Goal: Navigation & Orientation: Find specific page/section

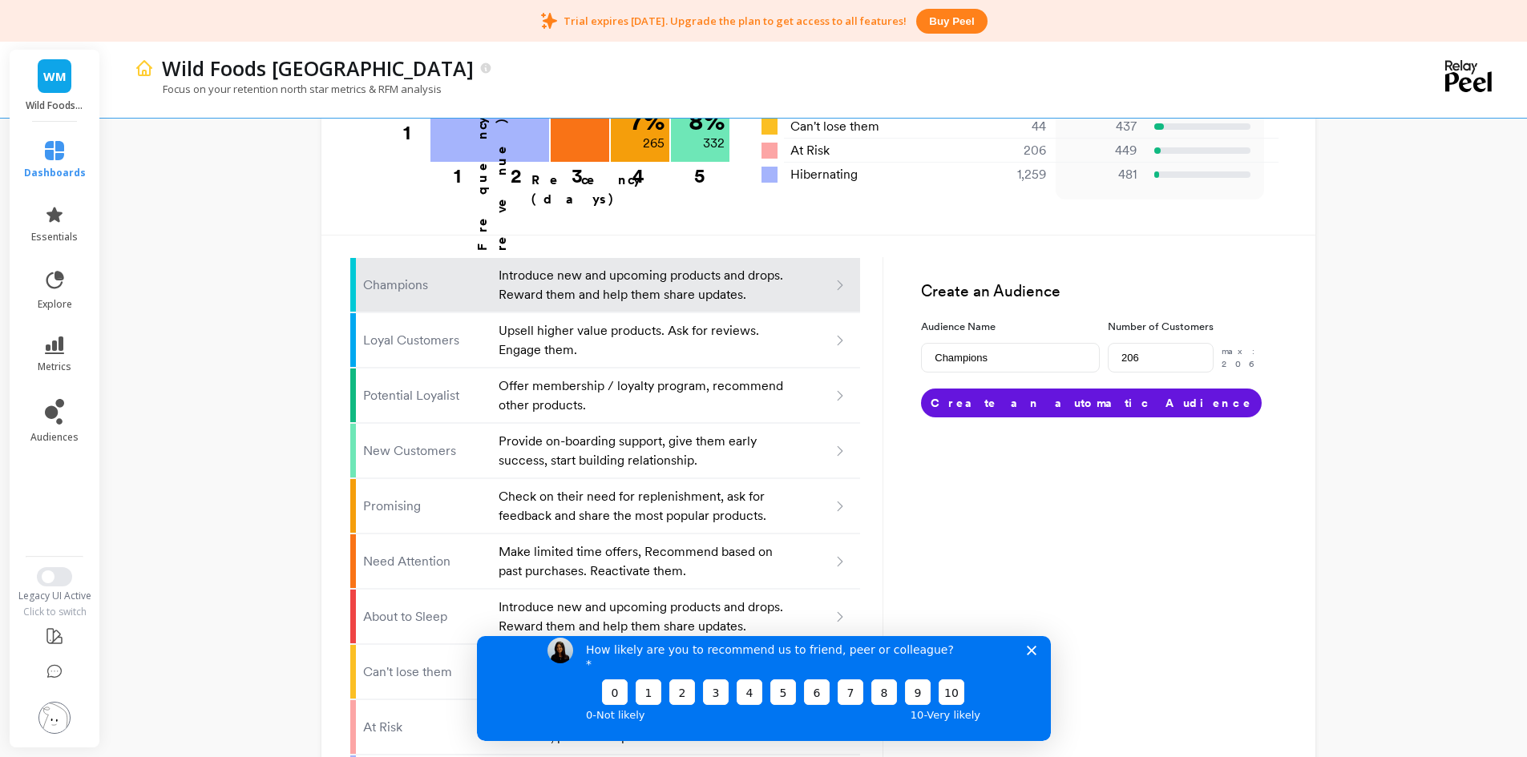
scroll to position [953, 0]
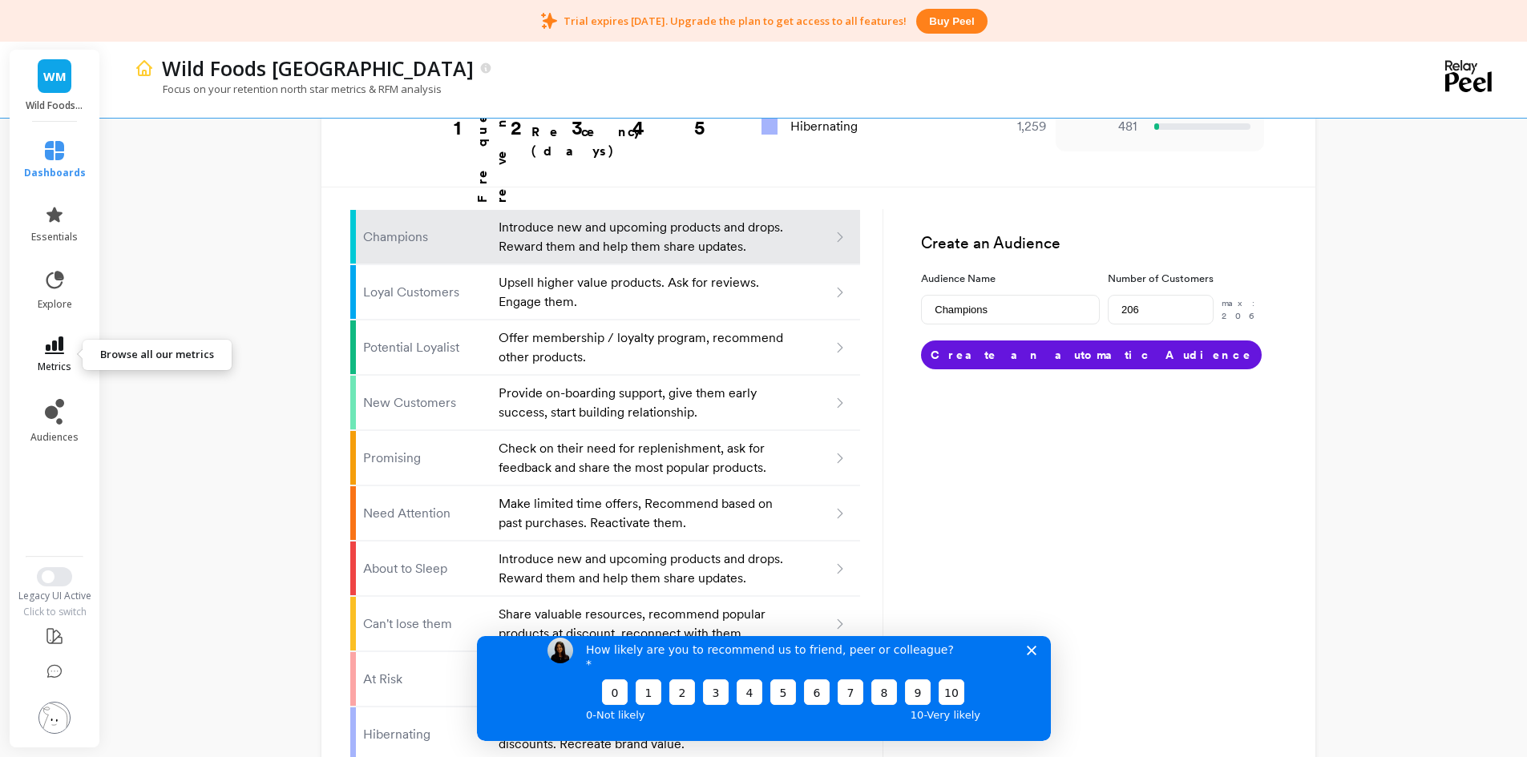
click at [62, 337] on icon at bounding box center [54, 346] width 19 height 18
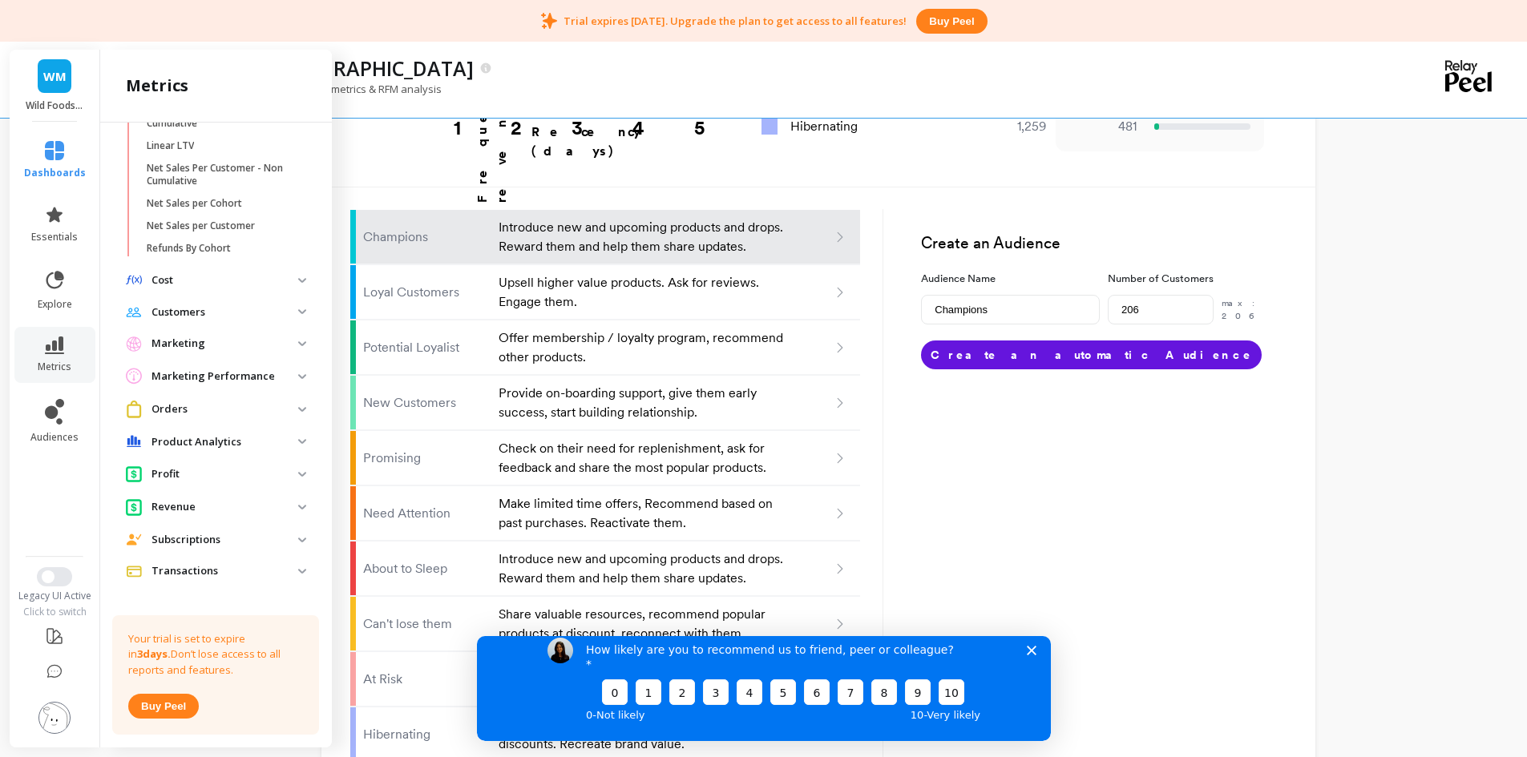
scroll to position [539, 0]
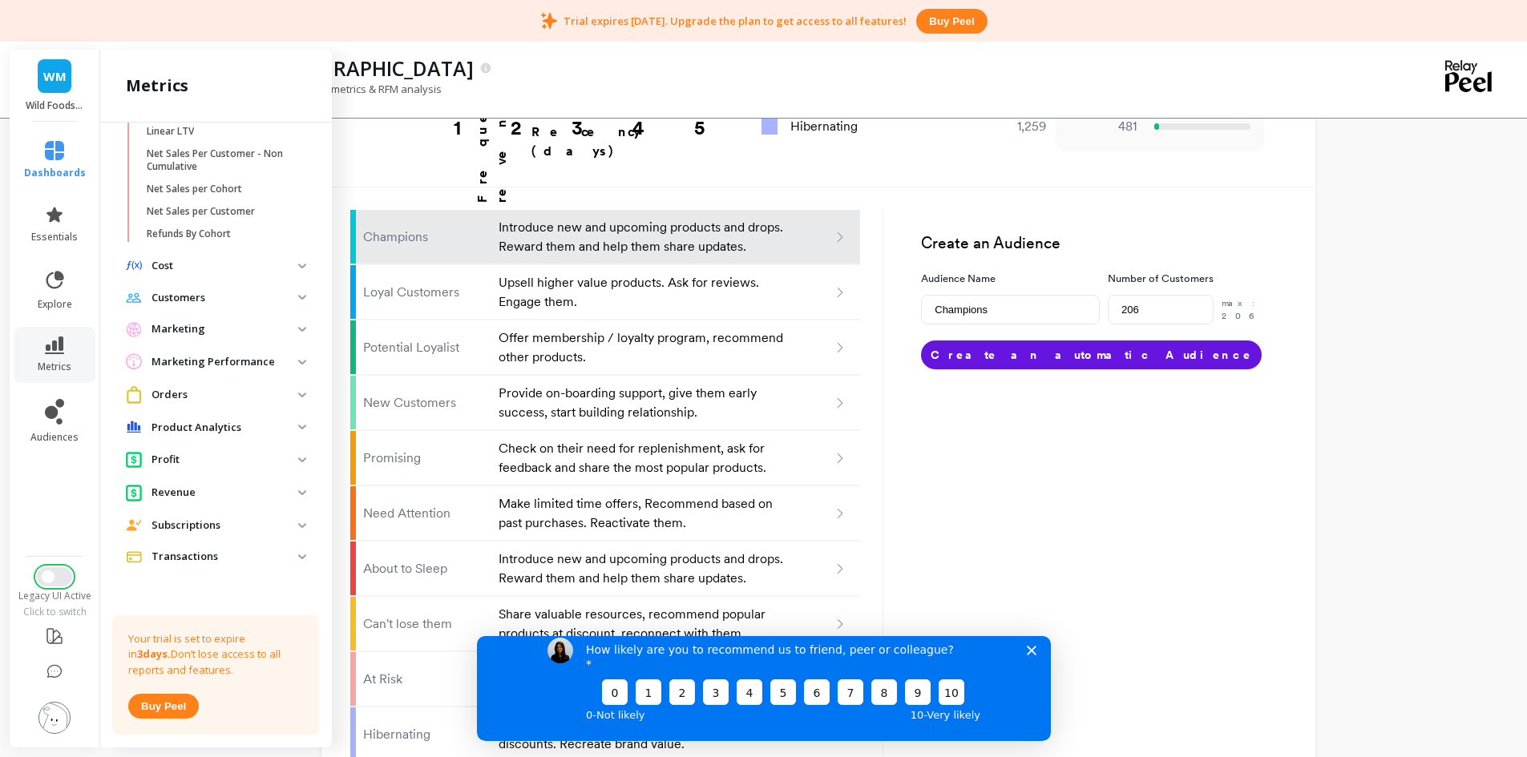
click at [58, 571] on button "Switch to New UI" at bounding box center [54, 576] width 35 height 19
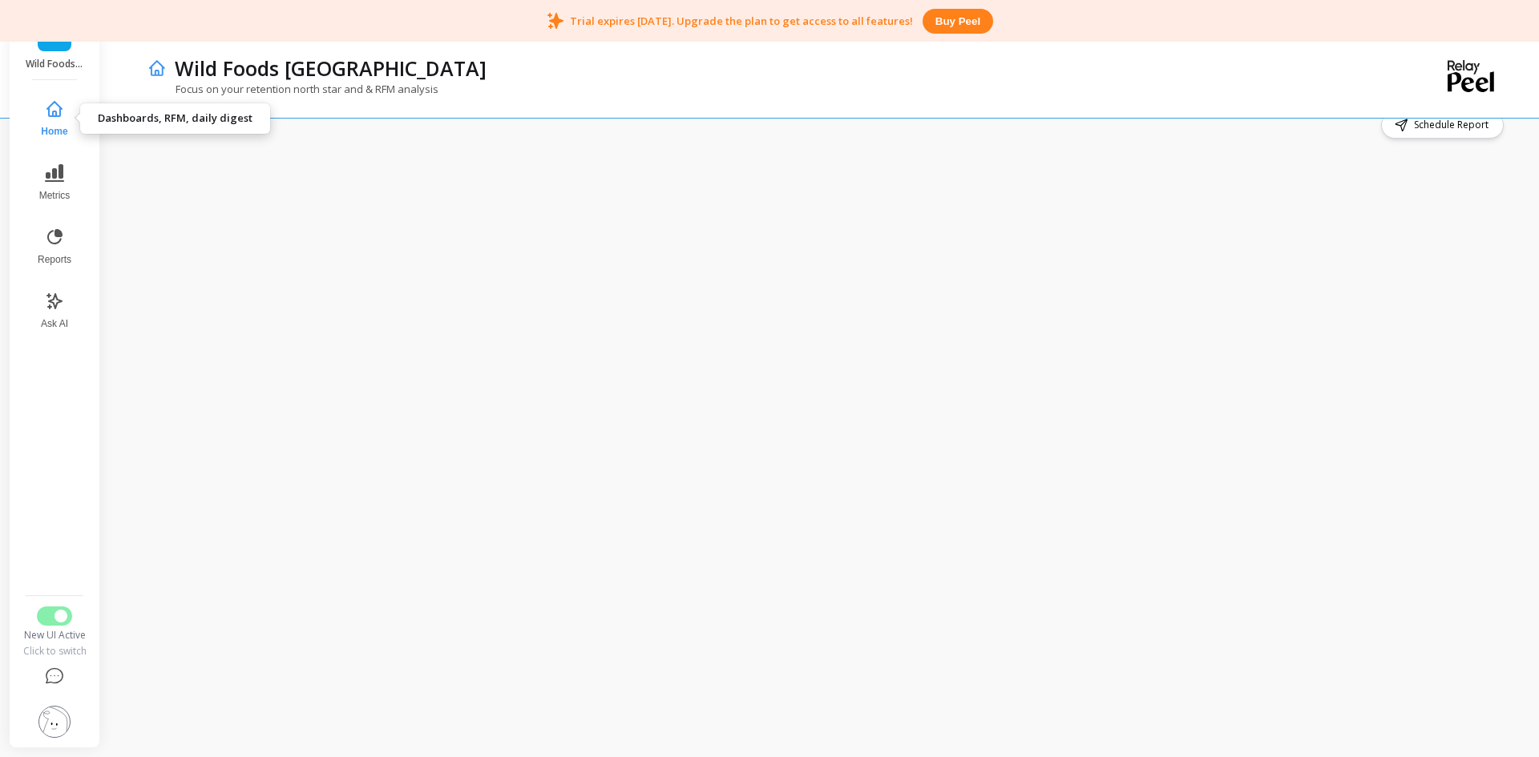
click at [62, 136] on span "Home" at bounding box center [54, 131] width 26 height 13
